Goal: Task Accomplishment & Management: Use online tool/utility

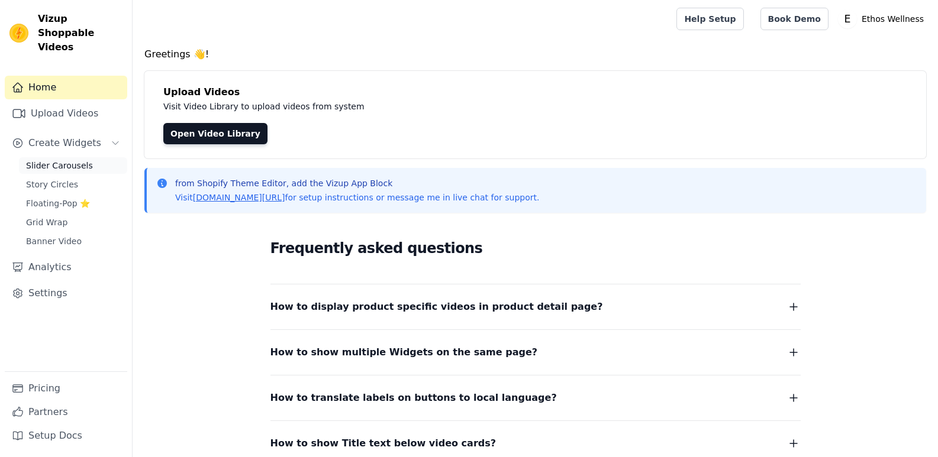
click at [75, 157] on link "Slider Carousels" at bounding box center [73, 165] width 108 height 17
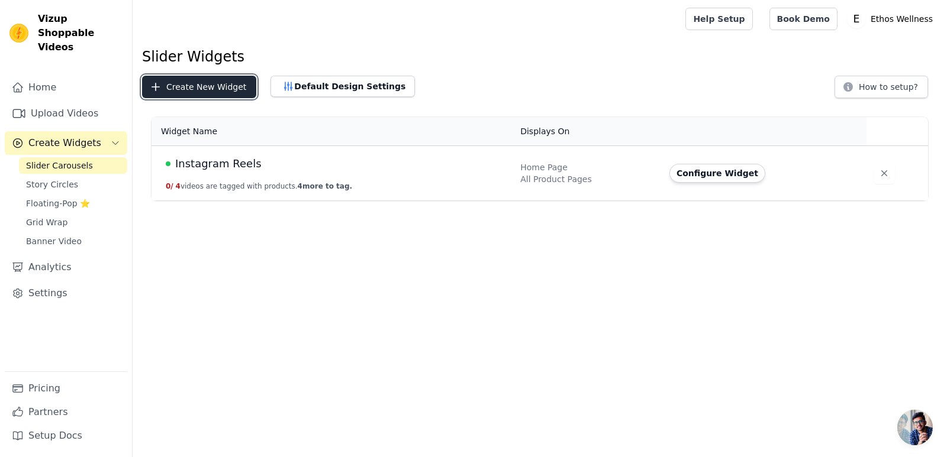
click at [181, 87] on button "Create New Widget" at bounding box center [199, 87] width 114 height 22
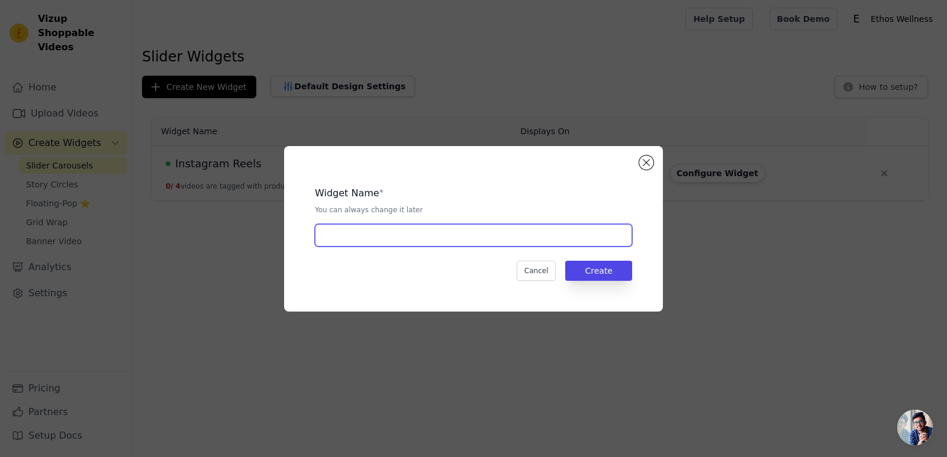
click at [416, 234] on input "text" at bounding box center [473, 235] width 317 height 22
type input "Instagram Reels"
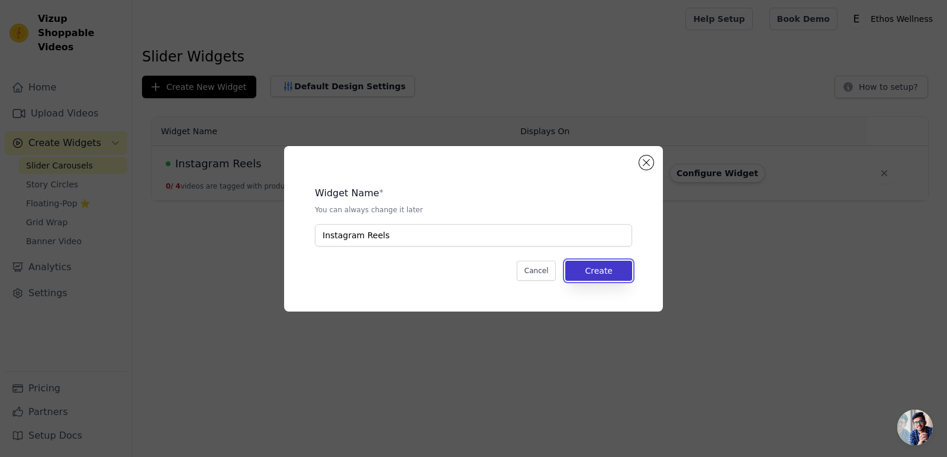
click at [598, 273] on button "Create" at bounding box center [598, 271] width 67 height 20
click at [650, 160] on button "Close modal" at bounding box center [646, 163] width 14 height 14
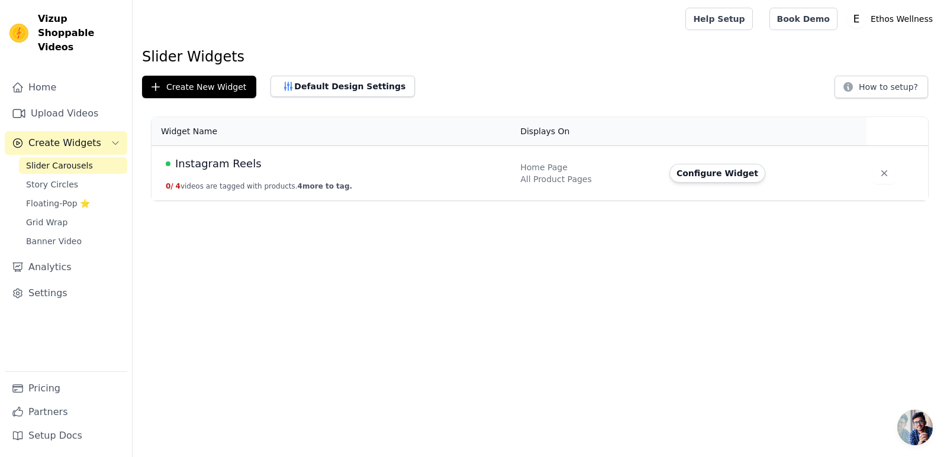
click at [202, 164] on span "Instagram Reels" at bounding box center [218, 164] width 86 height 17
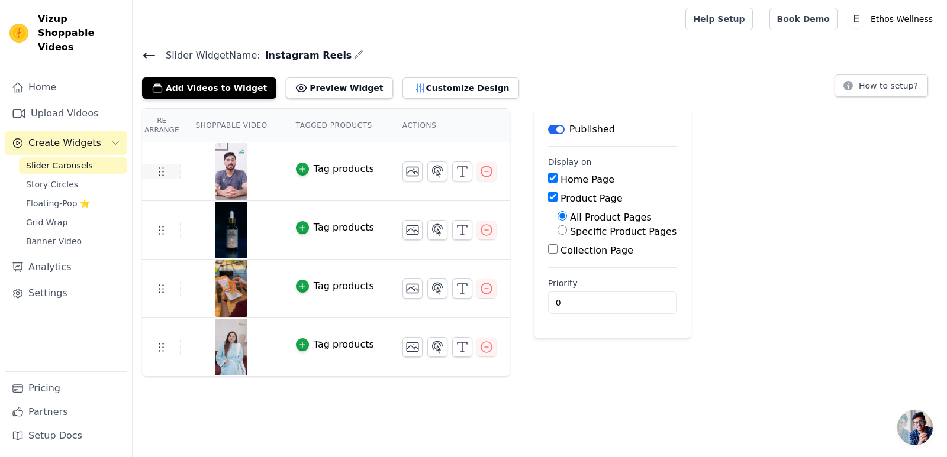
click at [163, 176] on icon at bounding box center [161, 172] width 14 height 14
click at [299, 169] on icon "button" at bounding box center [301, 169] width 5 height 5
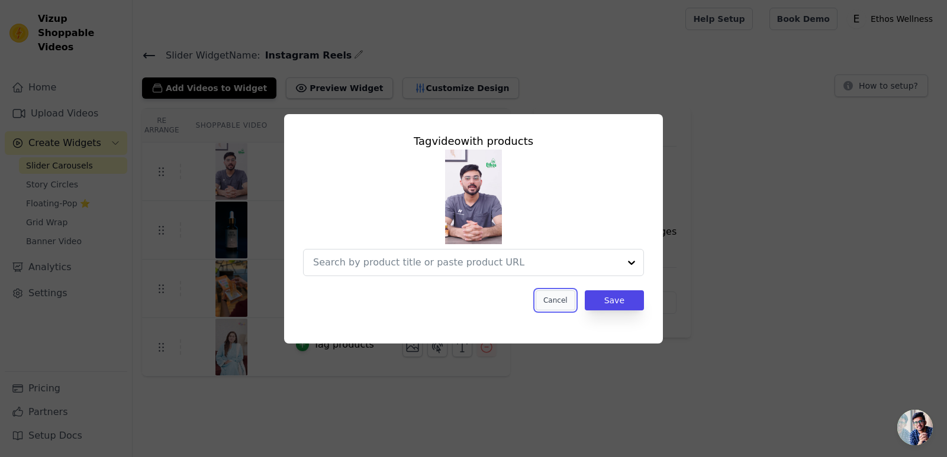
click at [555, 304] on button "Cancel" at bounding box center [556, 301] width 40 height 20
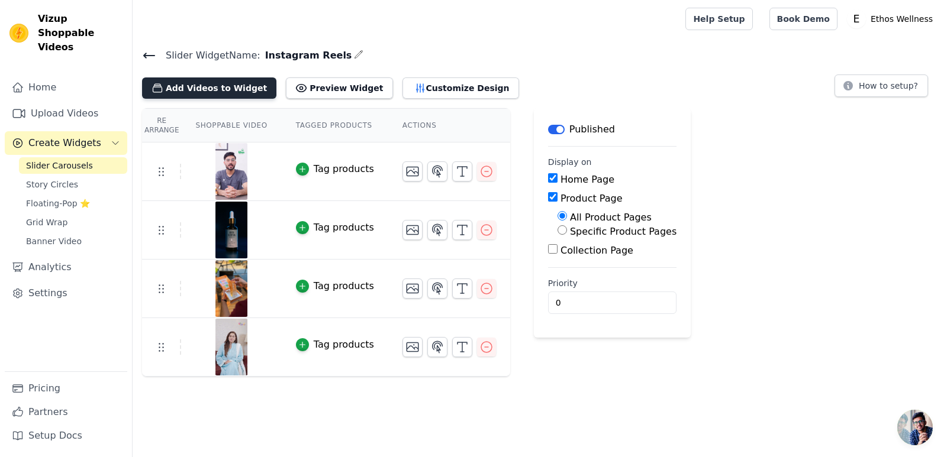
click at [192, 91] on button "Add Videos to Widget" at bounding box center [209, 88] width 134 height 21
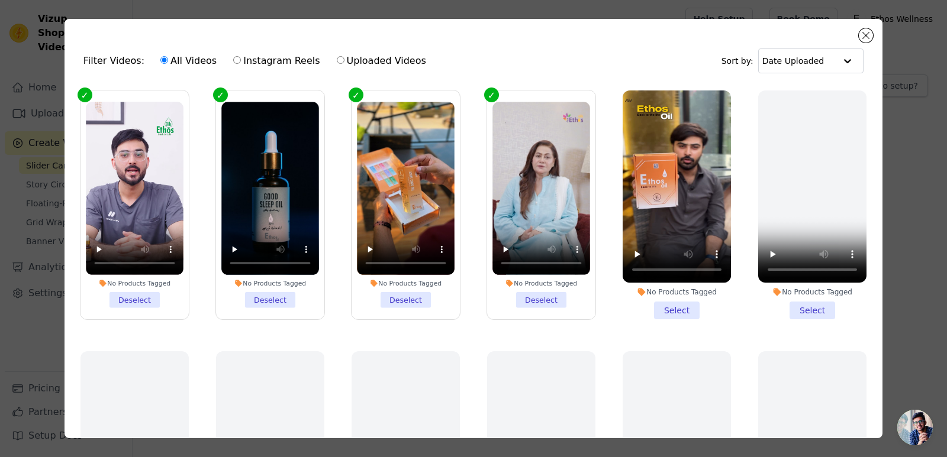
click at [86, 98] on label "No Products Tagged Deselect" at bounding box center [134, 205] width 109 height 230
click at [0, 0] on input "No Products Tagged Deselect" at bounding box center [0, 0] width 0 height 0
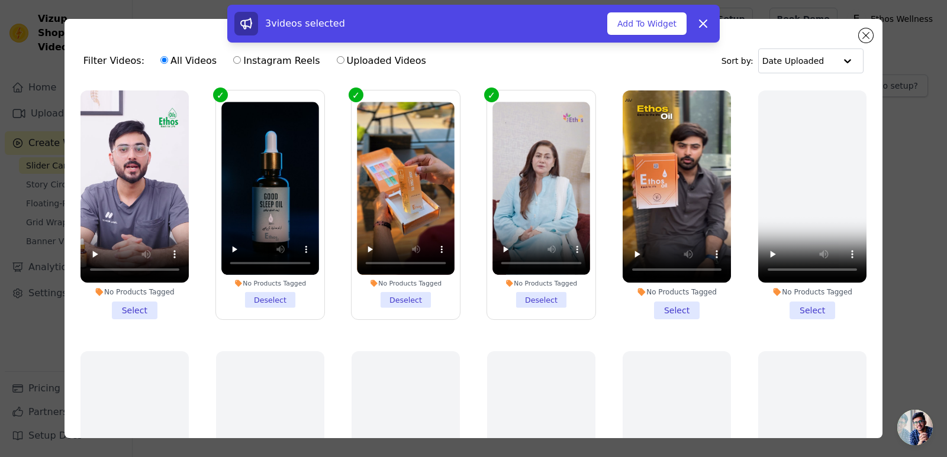
click at [215, 98] on label "No Products Tagged Deselect" at bounding box center [269, 205] width 109 height 230
click at [0, 0] on input "No Products Tagged Deselect" at bounding box center [0, 0] width 0 height 0
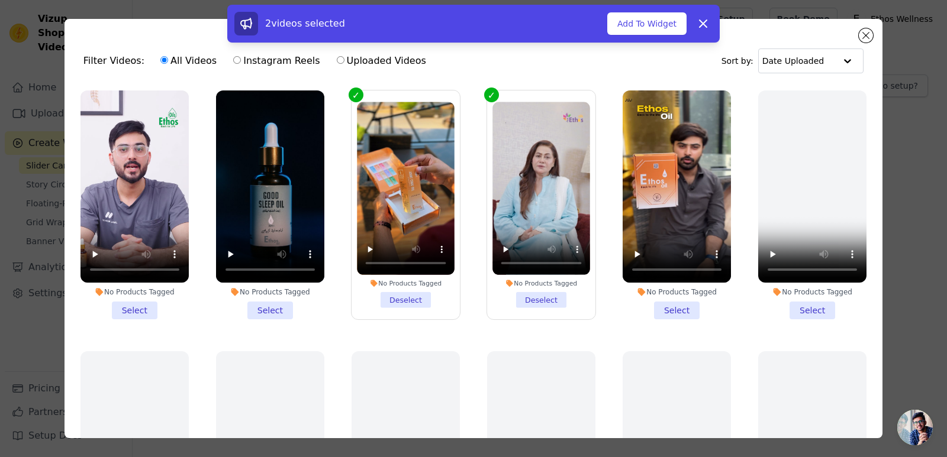
drag, startPoint x: 347, startPoint y: 97, endPoint x: 382, endPoint y: 104, distance: 35.5
click at [351, 98] on label "No Products Tagged Deselect" at bounding box center [405, 205] width 109 height 230
click at [0, 0] on input "No Products Tagged Deselect" at bounding box center [0, 0] width 0 height 0
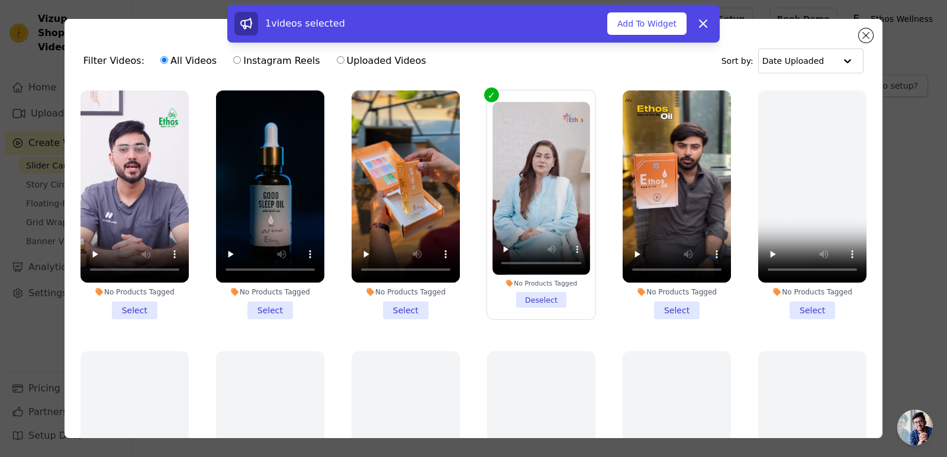
click at [486, 103] on label "No Products Tagged Deselect" at bounding box center [540, 205] width 109 height 230
click at [0, 0] on input "No Products Tagged Deselect" at bounding box center [0, 0] width 0 height 0
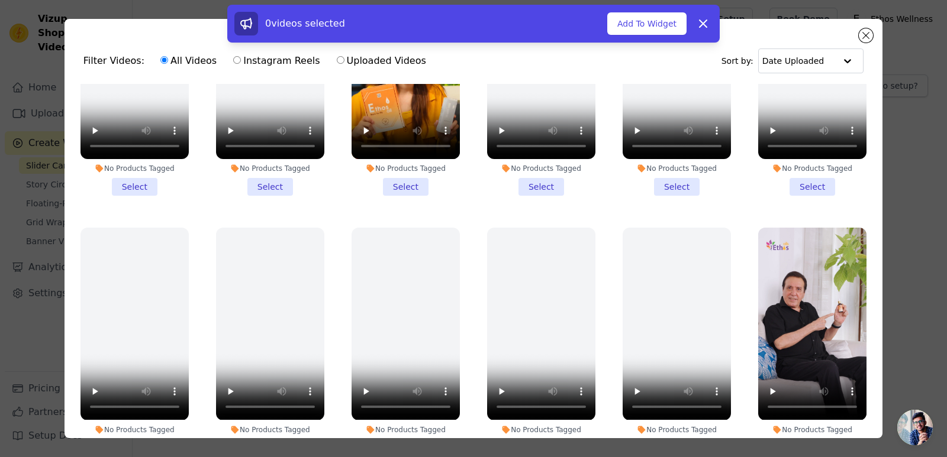
scroll to position [1183, 0]
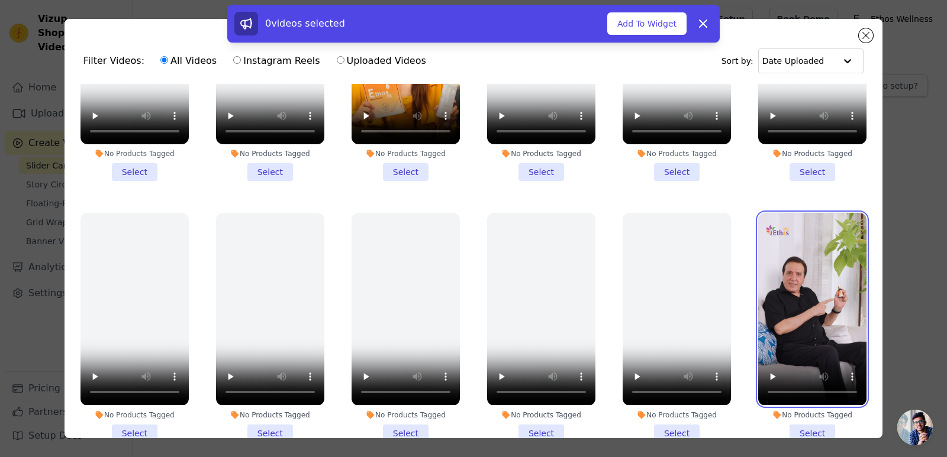
click at [767, 213] on video at bounding box center [812, 309] width 108 height 192
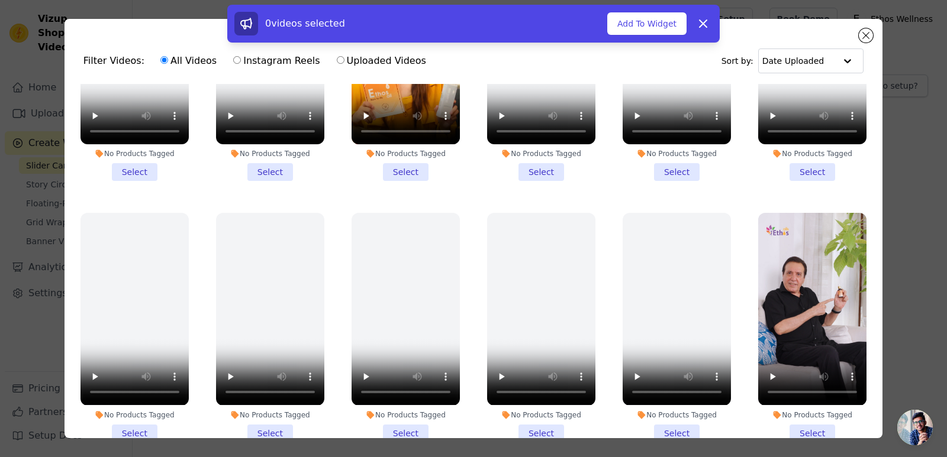
click at [798, 411] on li "No Products Tagged Select" at bounding box center [812, 327] width 108 height 229
click at [0, 0] on input "No Products Tagged Select" at bounding box center [0, 0] width 0 height 0
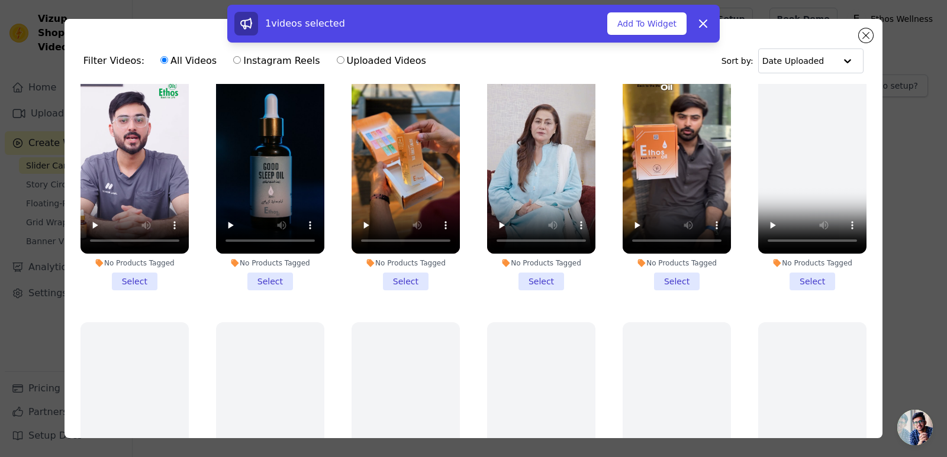
scroll to position [0, 0]
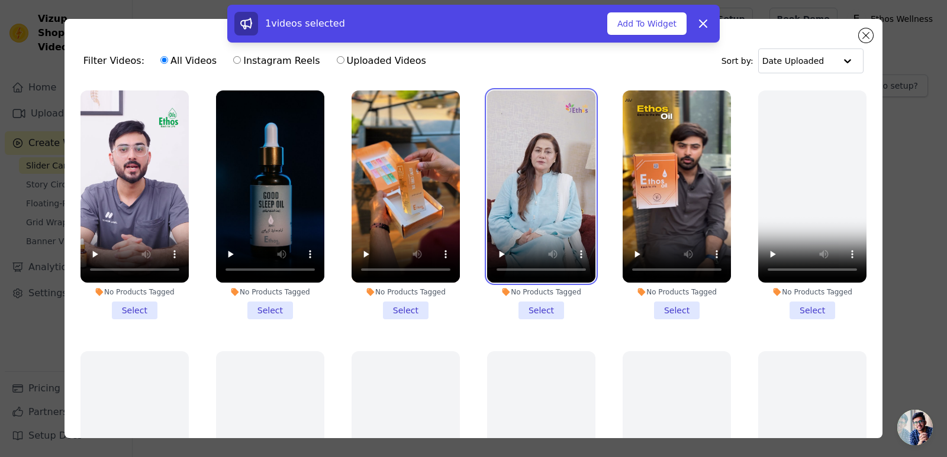
click at [510, 108] on video at bounding box center [541, 187] width 108 height 192
click at [537, 306] on li "No Products Tagged Select" at bounding box center [541, 205] width 108 height 229
click at [0, 0] on input "No Products Tagged Select" at bounding box center [0, 0] width 0 height 0
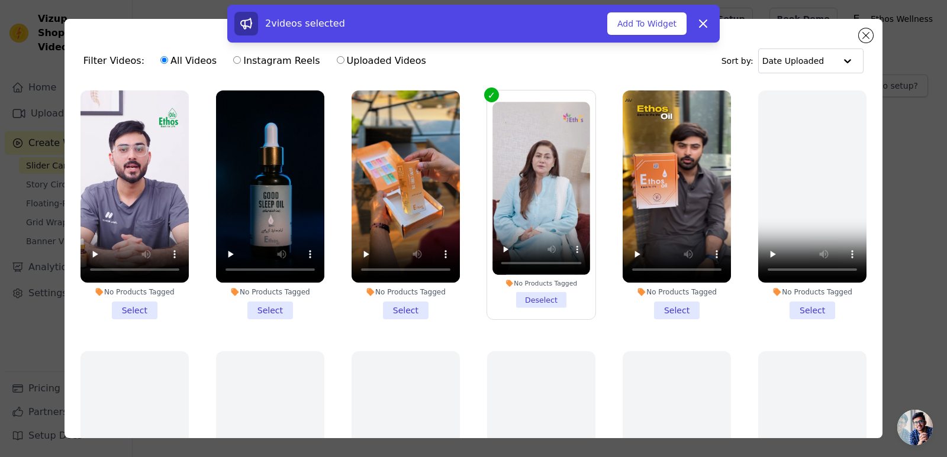
click at [233, 60] on input "Instagram Reels" at bounding box center [237, 60] width 8 height 8
radio input "true"
click at [336, 55] on label "Uploaded Videos" at bounding box center [381, 60] width 91 height 15
click at [337, 56] on input "Uploaded Videos" at bounding box center [341, 60] width 8 height 8
radio input "true"
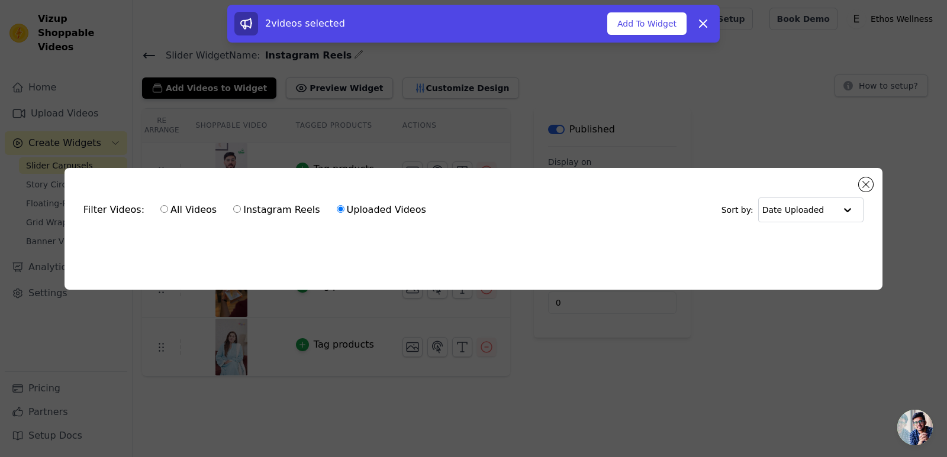
click at [233, 208] on input "Instagram Reels" at bounding box center [237, 209] width 8 height 8
radio input "true"
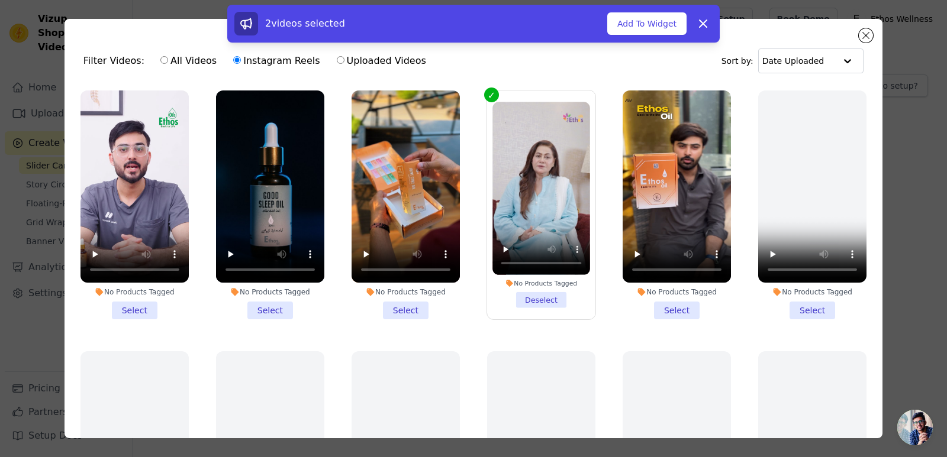
click at [160, 62] on input "All Videos" at bounding box center [164, 60] width 8 height 8
radio input "true"
click at [640, 25] on button "Add To Widget" at bounding box center [646, 23] width 79 height 22
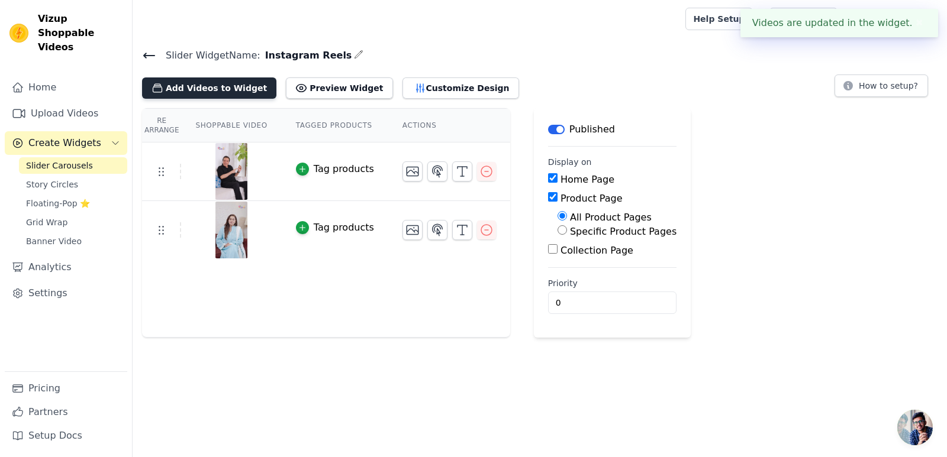
click at [227, 85] on button "Add Videos to Widget" at bounding box center [209, 88] width 134 height 21
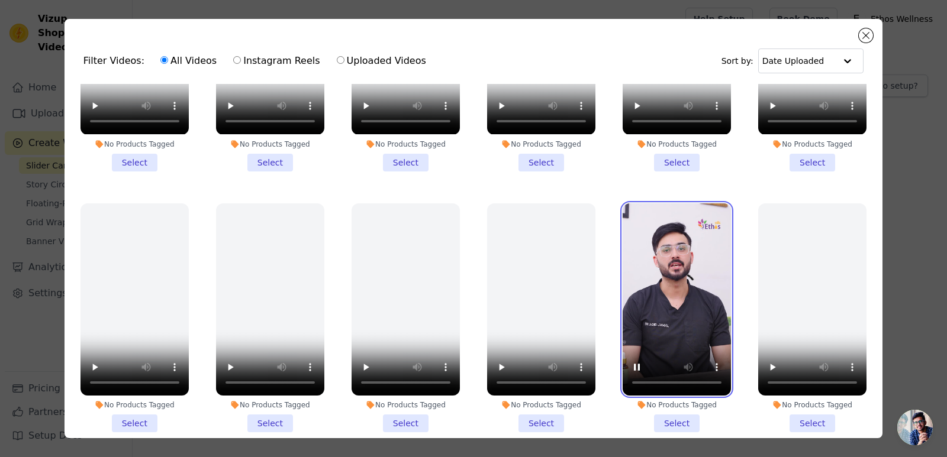
scroll to position [414, 0]
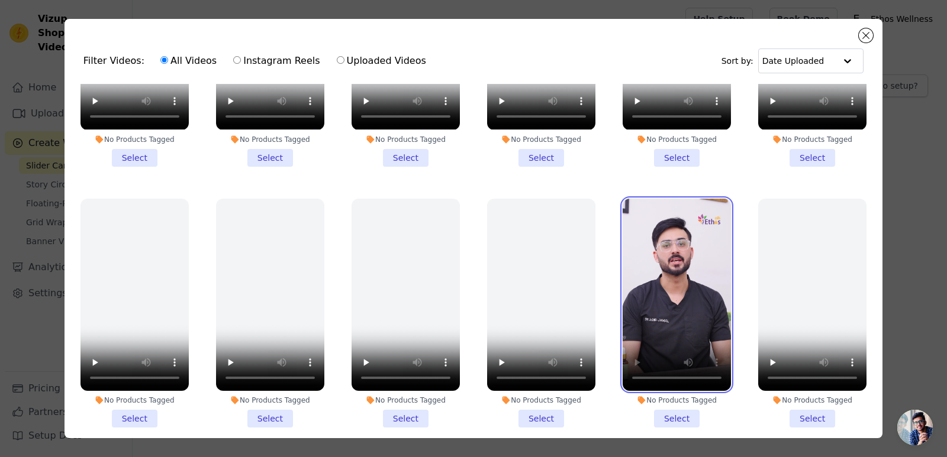
click at [623, 207] on video at bounding box center [677, 295] width 108 height 192
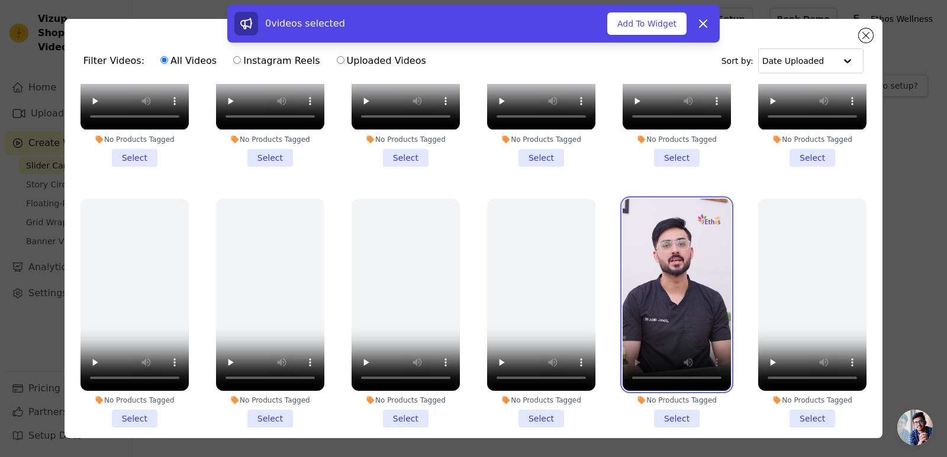
click at [623, 207] on video at bounding box center [677, 295] width 108 height 192
click at [666, 407] on li "No Products Tagged Select" at bounding box center [677, 313] width 108 height 229
click at [0, 0] on input "No Products Tagged Select" at bounding box center [0, 0] width 0 height 0
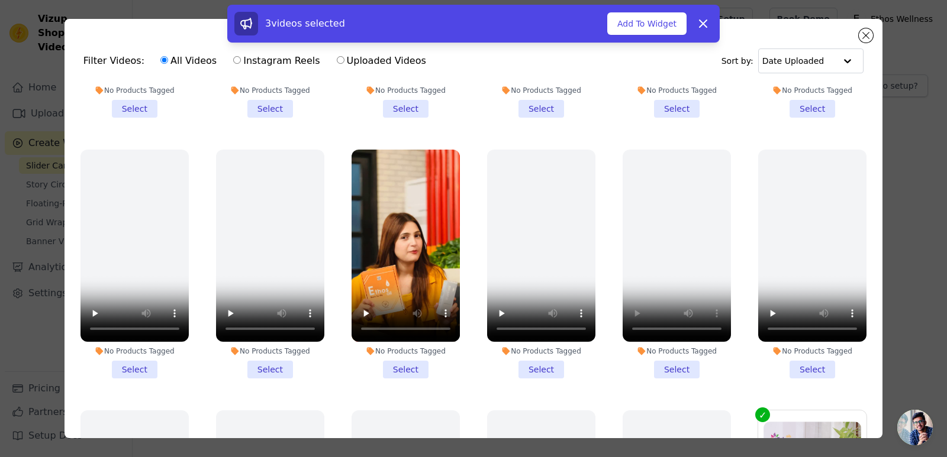
scroll to position [1006, 0]
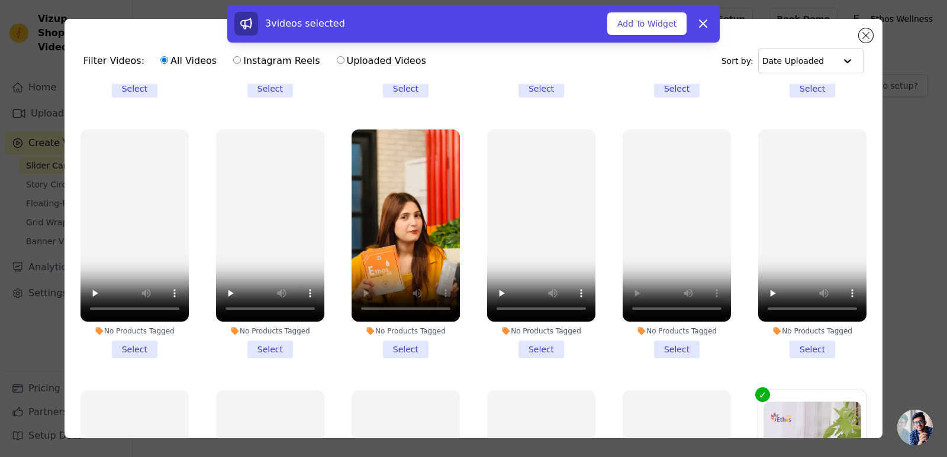
click at [405, 331] on li "No Products Tagged Select" at bounding box center [405, 244] width 108 height 229
click at [0, 0] on input "No Products Tagged Select" at bounding box center [0, 0] width 0 height 0
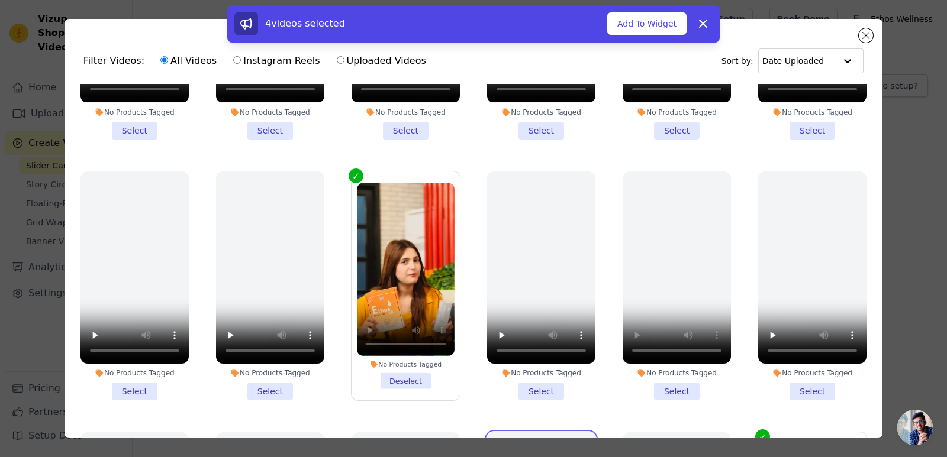
scroll to position [1124, 0]
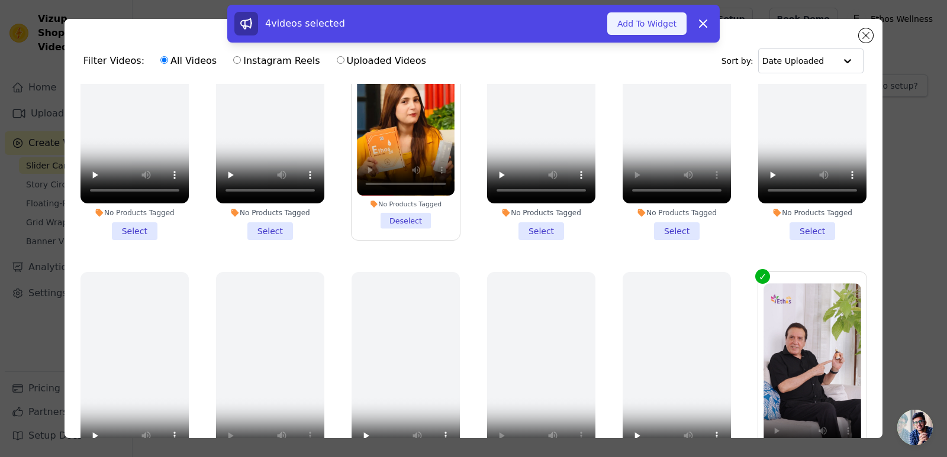
click at [656, 25] on button "Add To Widget" at bounding box center [646, 23] width 79 height 22
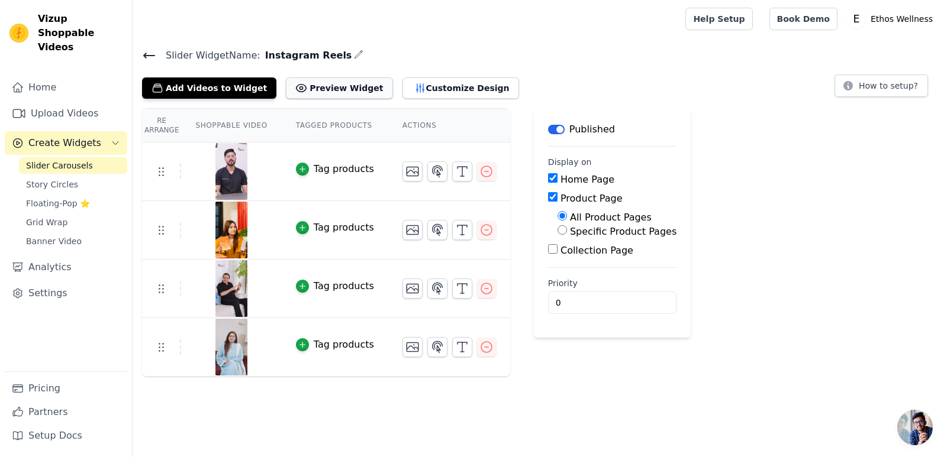
click at [328, 88] on button "Preview Widget" at bounding box center [339, 88] width 107 height 21
click at [50, 179] on span "Story Circles" at bounding box center [52, 185] width 52 height 12
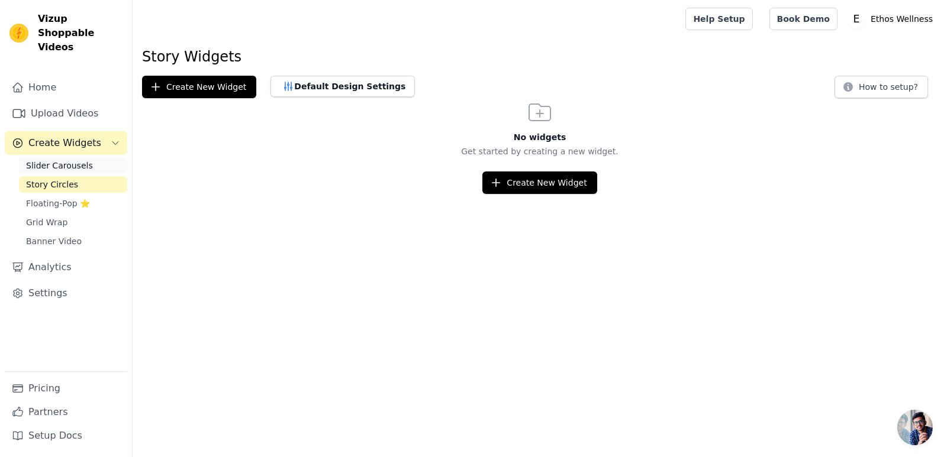
click at [49, 160] on span "Slider Carousels" at bounding box center [59, 166] width 67 height 12
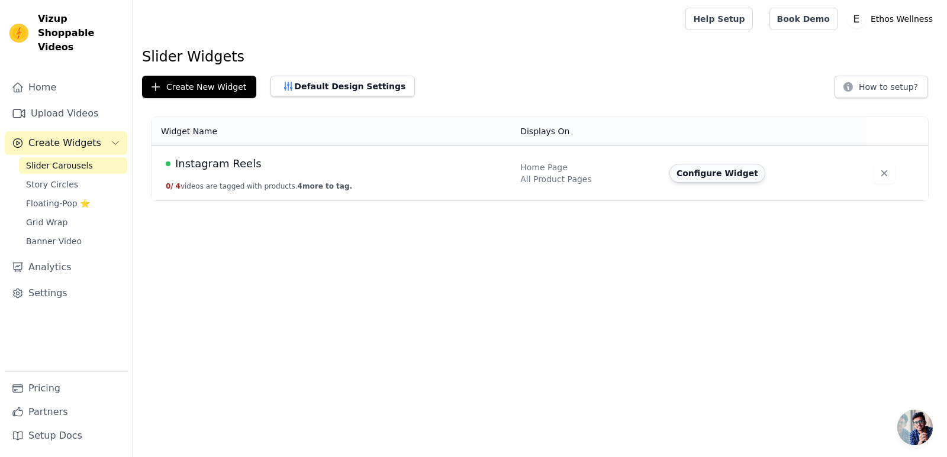
click at [730, 175] on button "Configure Widget" at bounding box center [717, 173] width 96 height 19
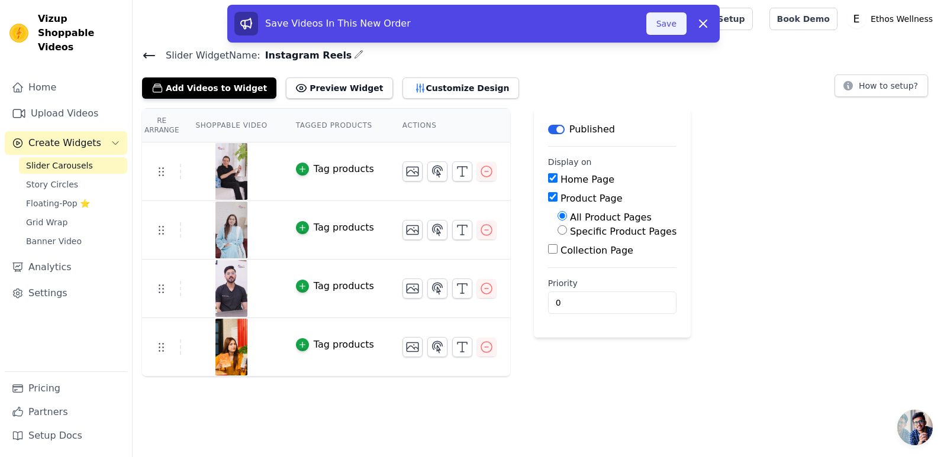
click at [665, 23] on button "Save" at bounding box center [666, 23] width 40 height 22
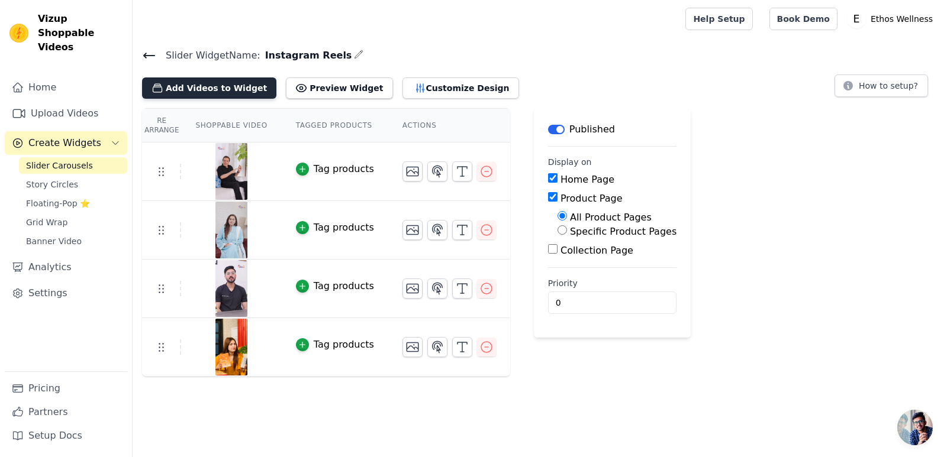
click at [191, 84] on button "Add Videos to Widget" at bounding box center [209, 88] width 134 height 21
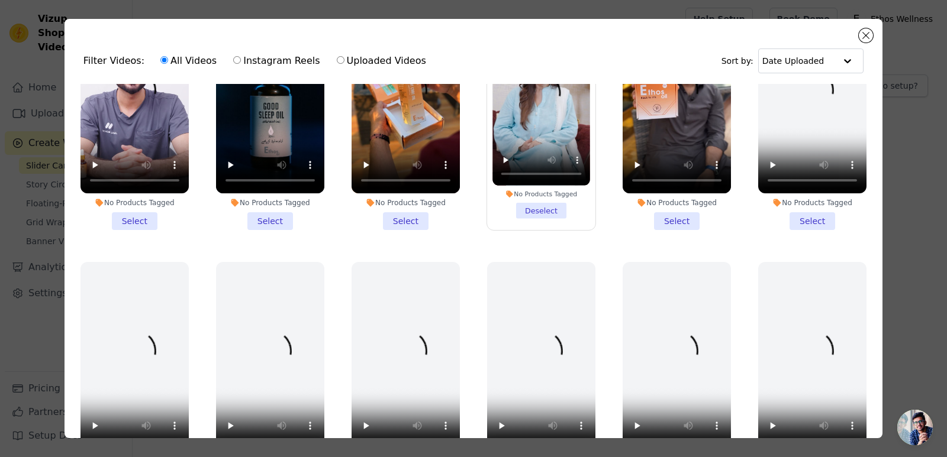
scroll to position [178, 0]
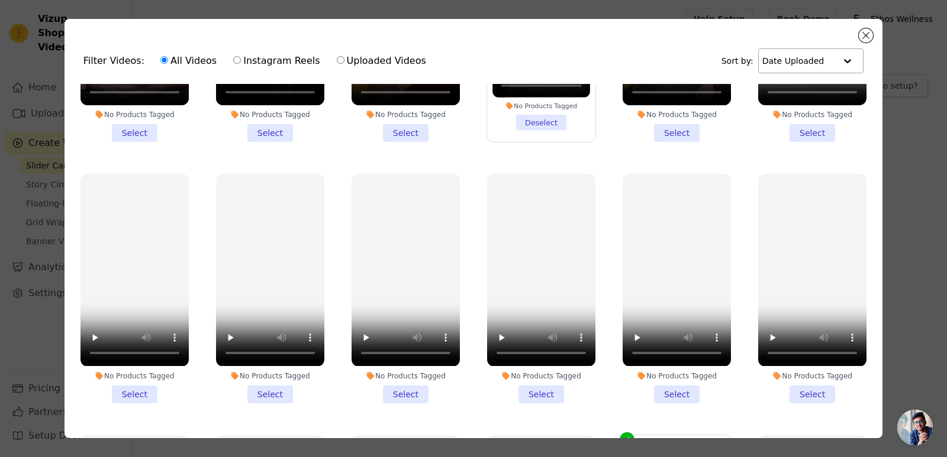
click at [838, 59] on div at bounding box center [848, 61] width 24 height 24
click at [838, 59] on div at bounding box center [847, 61] width 24 height 24
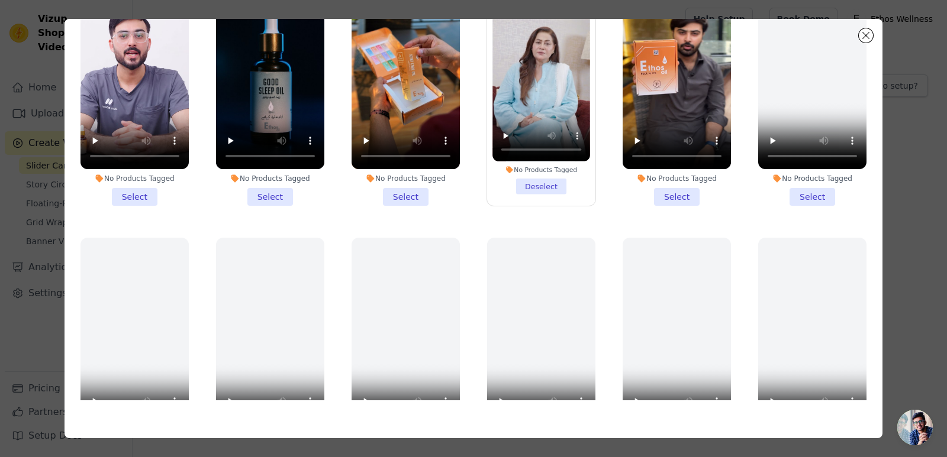
scroll to position [0, 0]
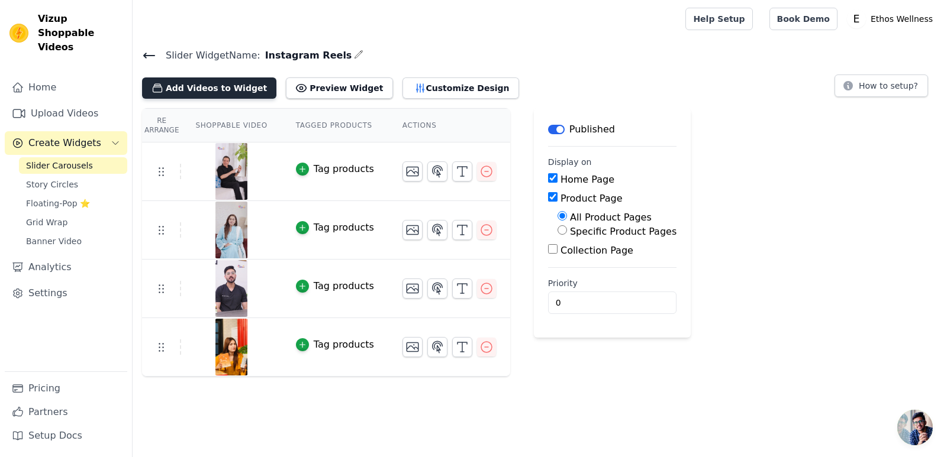
click at [185, 88] on button "Add Videos to Widget" at bounding box center [209, 88] width 134 height 21
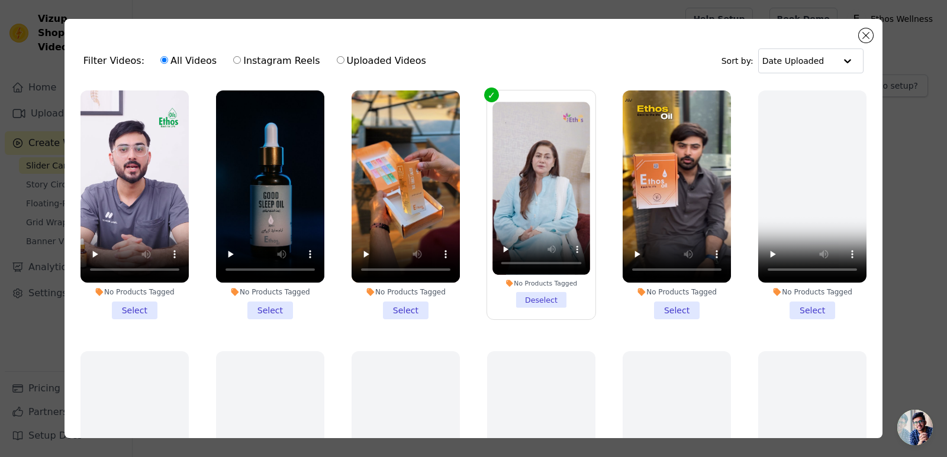
click at [233, 63] on input "Instagram Reels" at bounding box center [237, 60] width 8 height 8
radio input "true"
click at [337, 62] on input "Uploaded Videos" at bounding box center [341, 60] width 8 height 8
radio input "true"
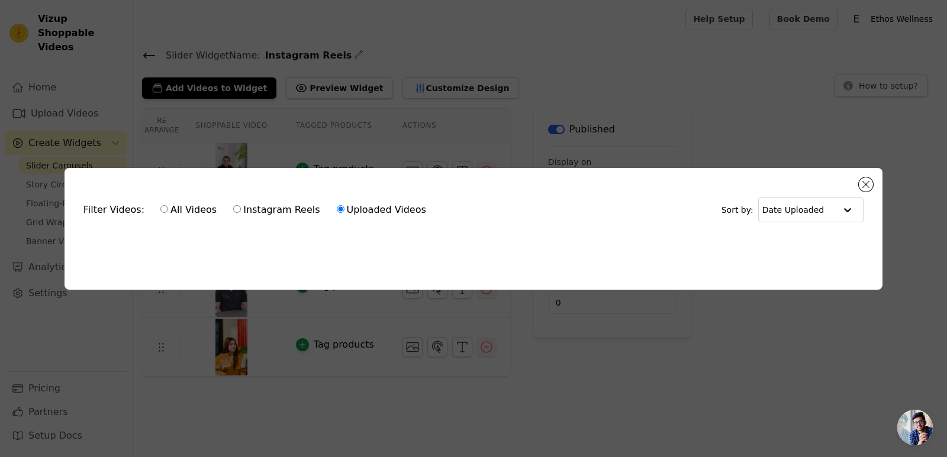
click at [233, 211] on label "Instagram Reels" at bounding box center [277, 209] width 88 height 15
click at [233, 211] on input "Instagram Reels" at bounding box center [237, 209] width 8 height 8
radio input "true"
